Goal: Manage account settings

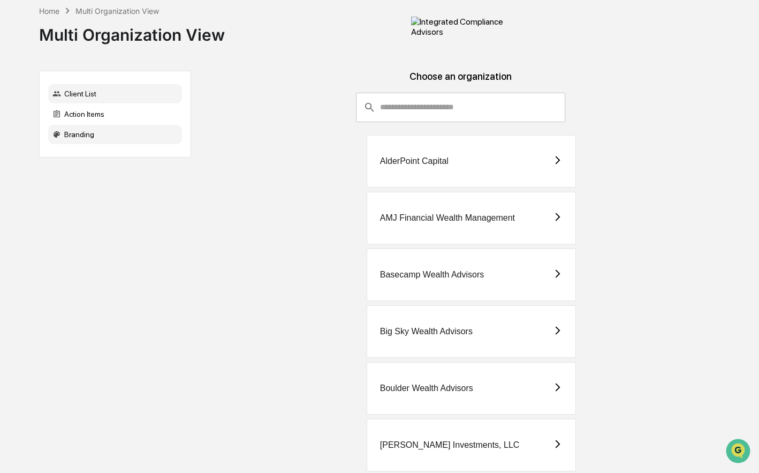
click at [126, 144] on div "Branding" at bounding box center [115, 134] width 134 height 19
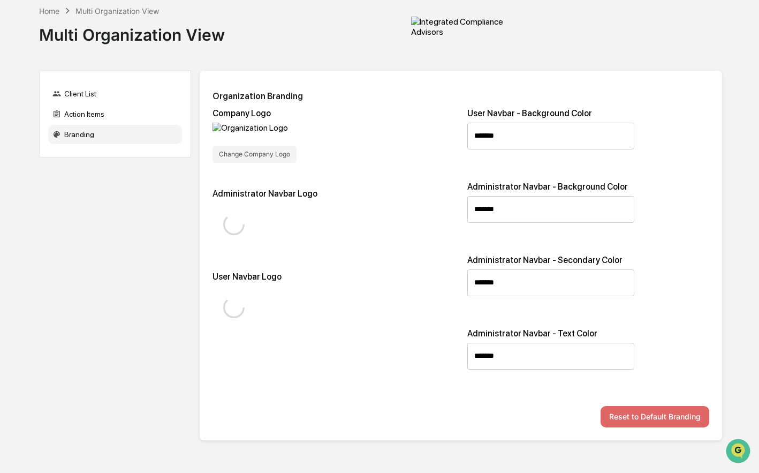
type input "*******"
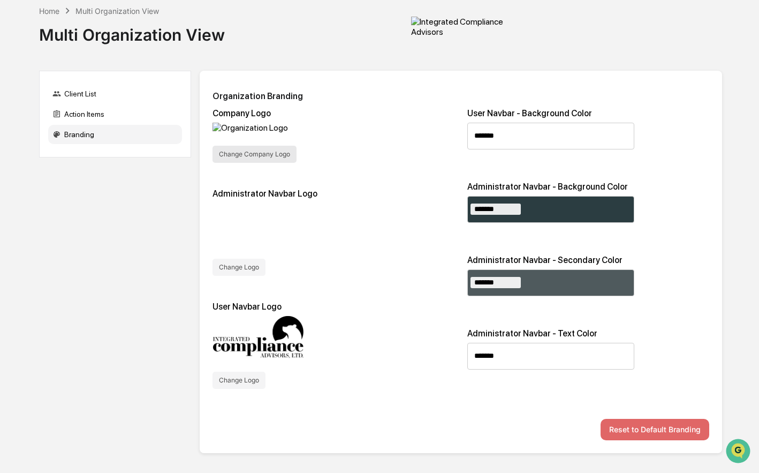
click at [247, 163] on button "Change Company Logo" at bounding box center [254, 154] width 84 height 17
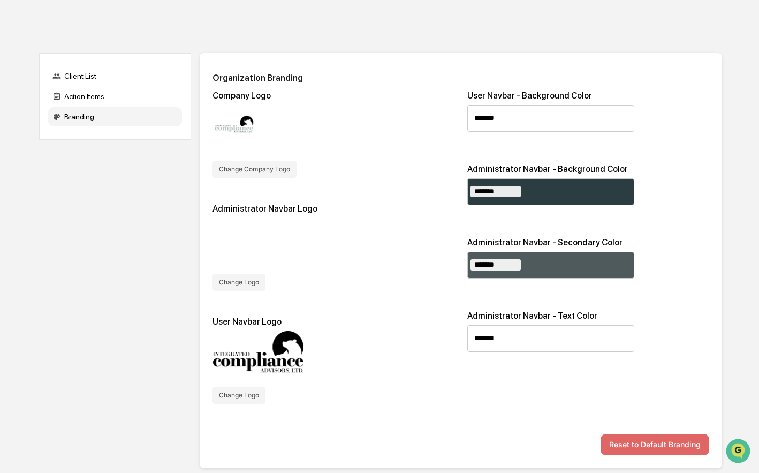
scroll to position [96, 0]
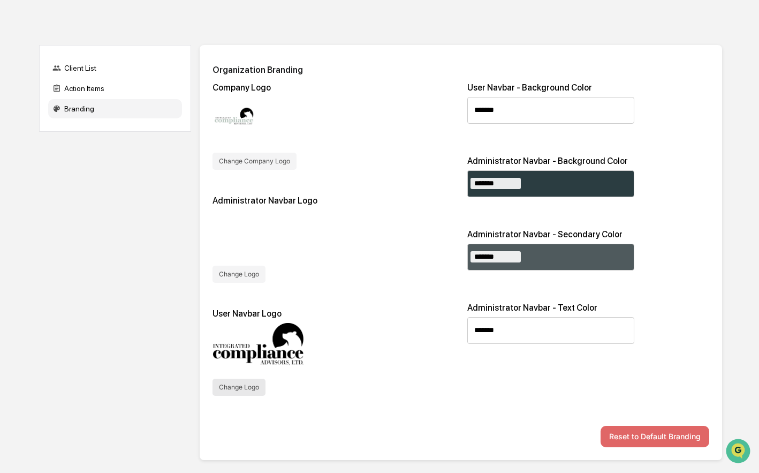
click at [234, 382] on button "Change Logo" at bounding box center [238, 386] width 53 height 17
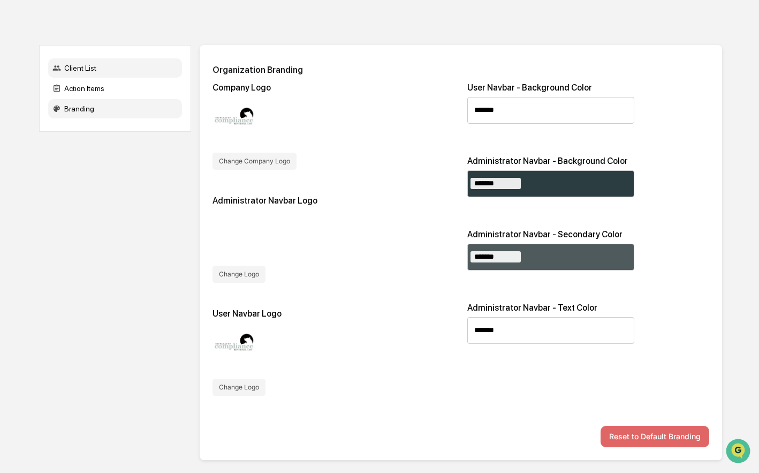
click at [85, 66] on div "Client List" at bounding box center [115, 67] width 134 height 19
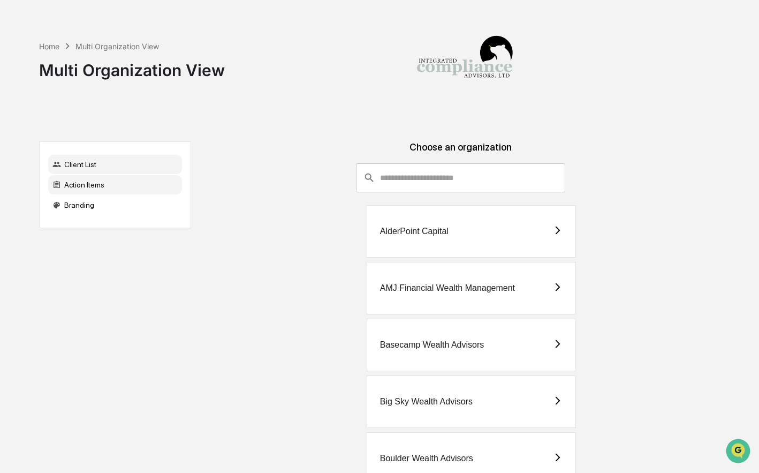
click at [89, 184] on div "Action Items" at bounding box center [115, 184] width 134 height 19
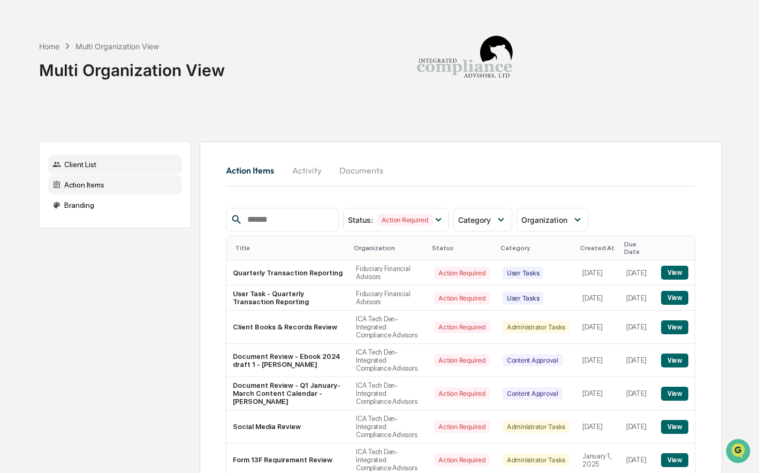
click at [107, 167] on div "Client List" at bounding box center [115, 164] width 134 height 19
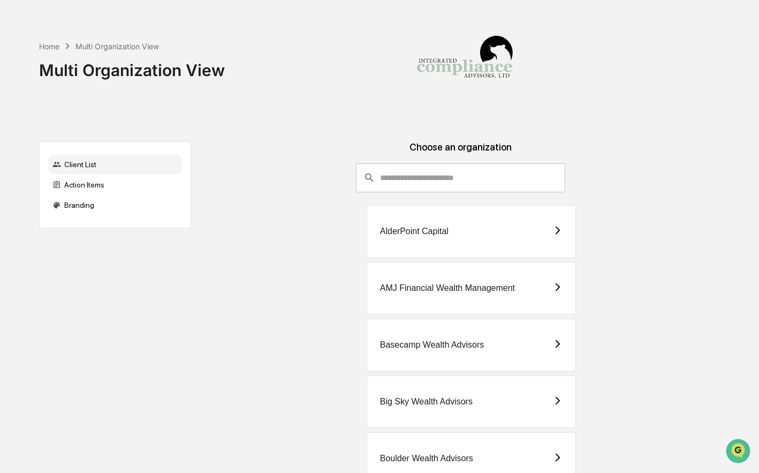
click at [410, 176] on input "consultant-dashboard__filter-organizations-search-bar" at bounding box center [472, 177] width 185 height 29
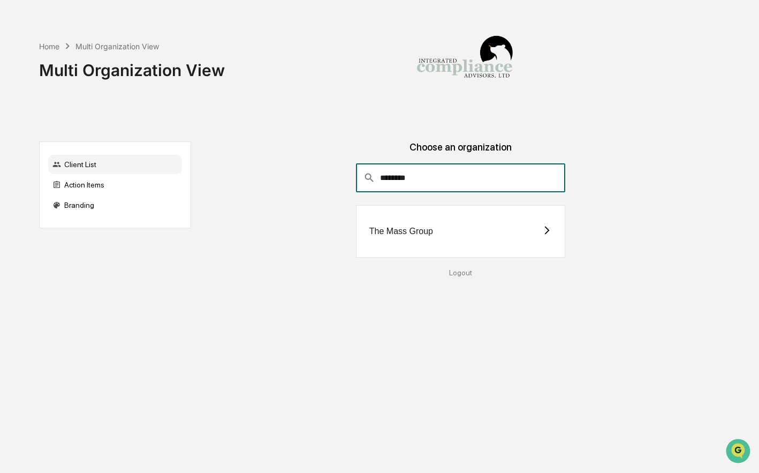
type input "********"
click at [429, 220] on div "The Mass Group" at bounding box center [461, 231] width 210 height 52
